Goal: Check status: Check status

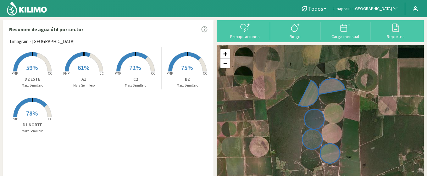
click at [369, 8] on span "Limagrain - [GEOGRAPHIC_DATA]" at bounding box center [362, 9] width 59 height 6
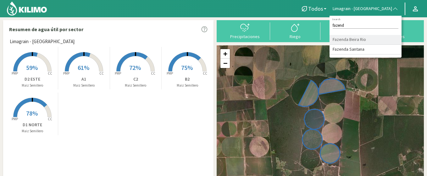
type input "fazend"
click at [370, 38] on li "Fazenda Beira Rio" at bounding box center [366, 40] width 72 height 10
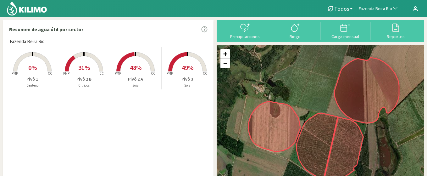
click at [40, 65] on rect at bounding box center [32, 72] width 50 height 50
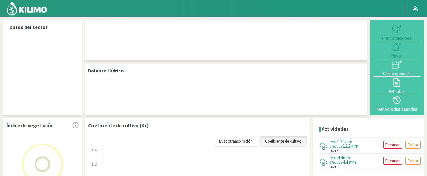
select select "104: Object"
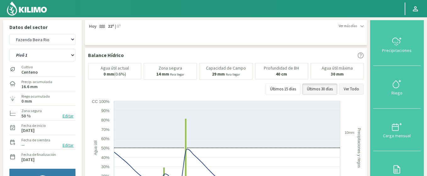
click at [349, 91] on button "Ver Todo" at bounding box center [351, 88] width 25 height 11
